Goal: Transaction & Acquisition: Purchase product/service

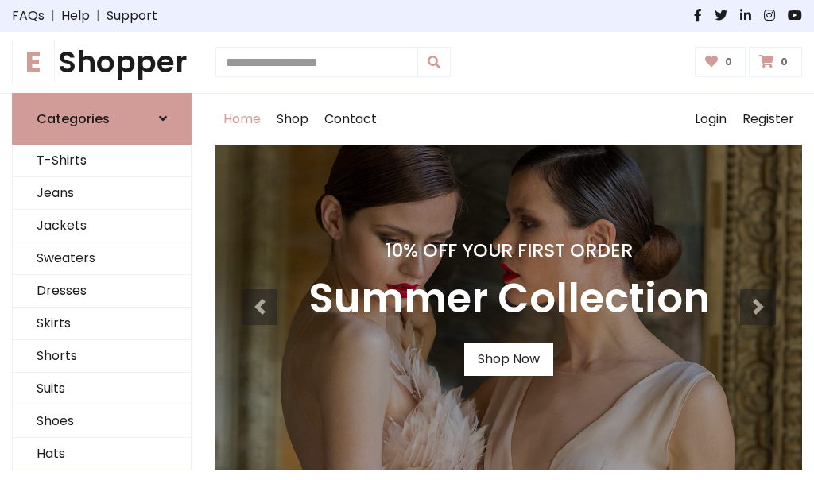
click at [407, 240] on h4 "10% Off Your First Order" at bounding box center [508, 250] width 401 height 22
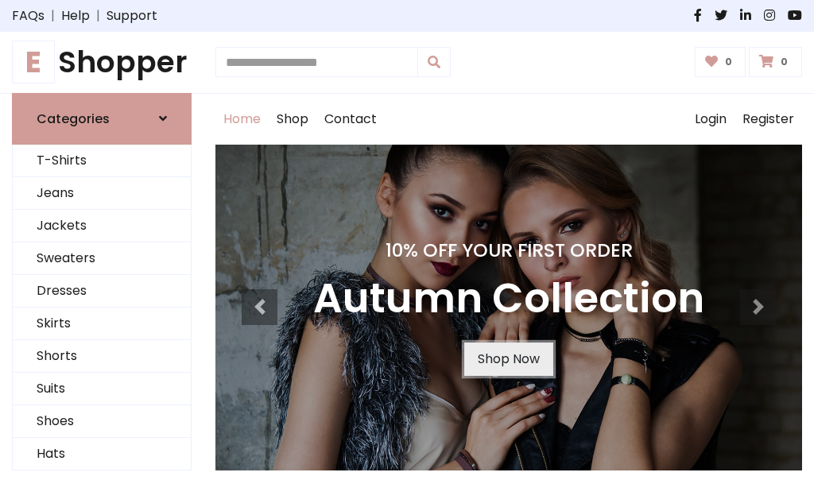
click at [508, 358] on link "Shop Now" at bounding box center [508, 359] width 89 height 33
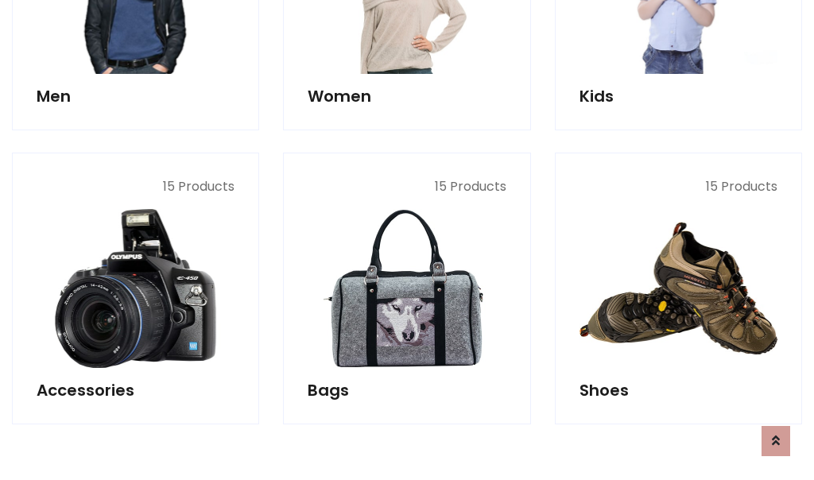
scroll to position [1585, 0]
